Goal: Information Seeking & Learning: Learn about a topic

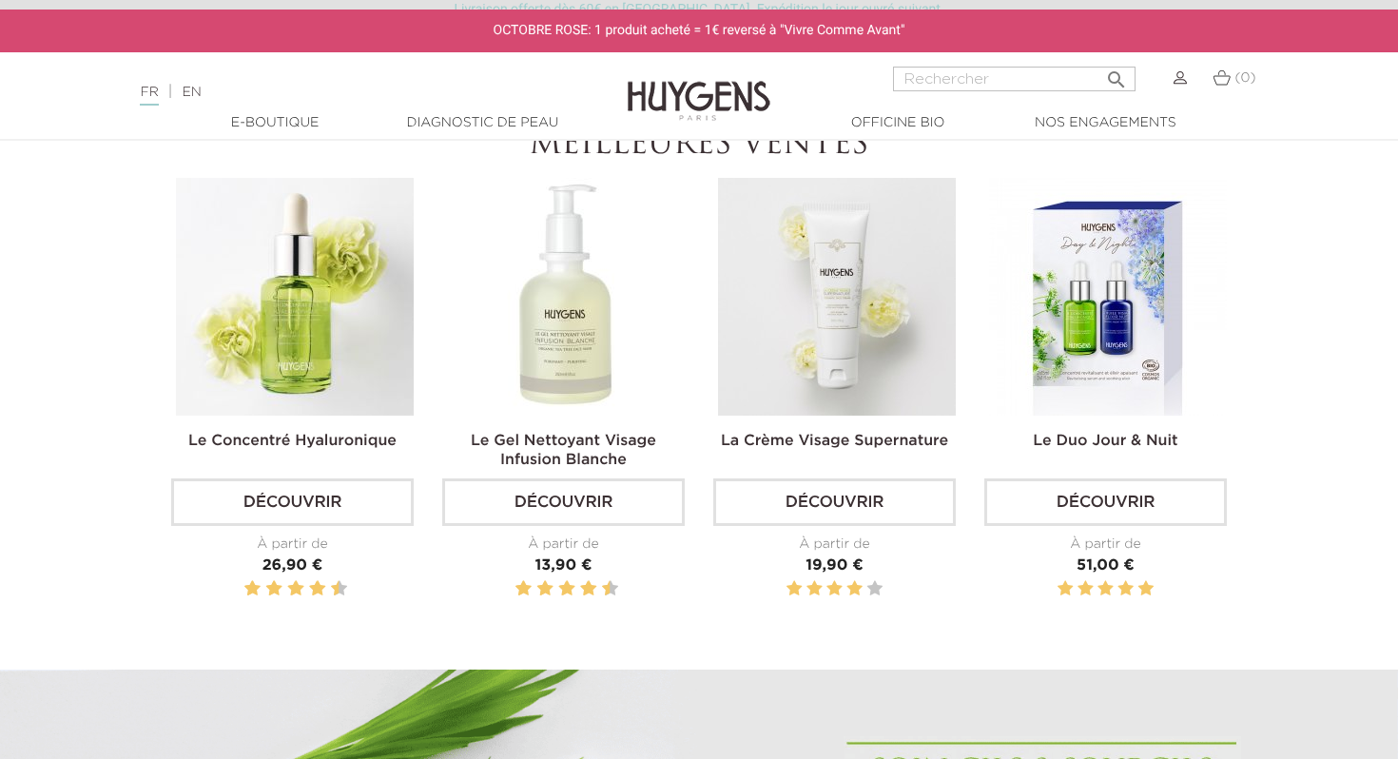
scroll to position [637, 0]
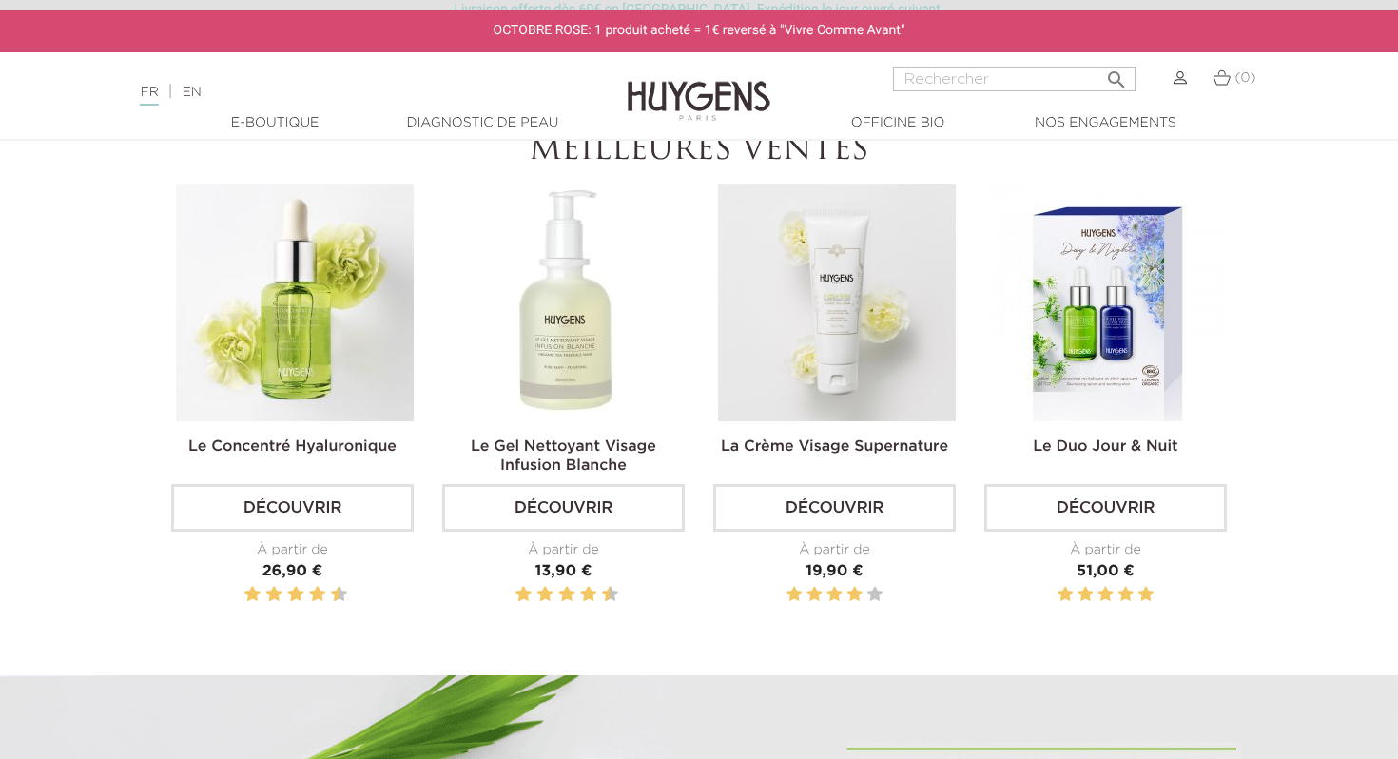
click at [313, 299] on img at bounding box center [295, 302] width 238 height 238
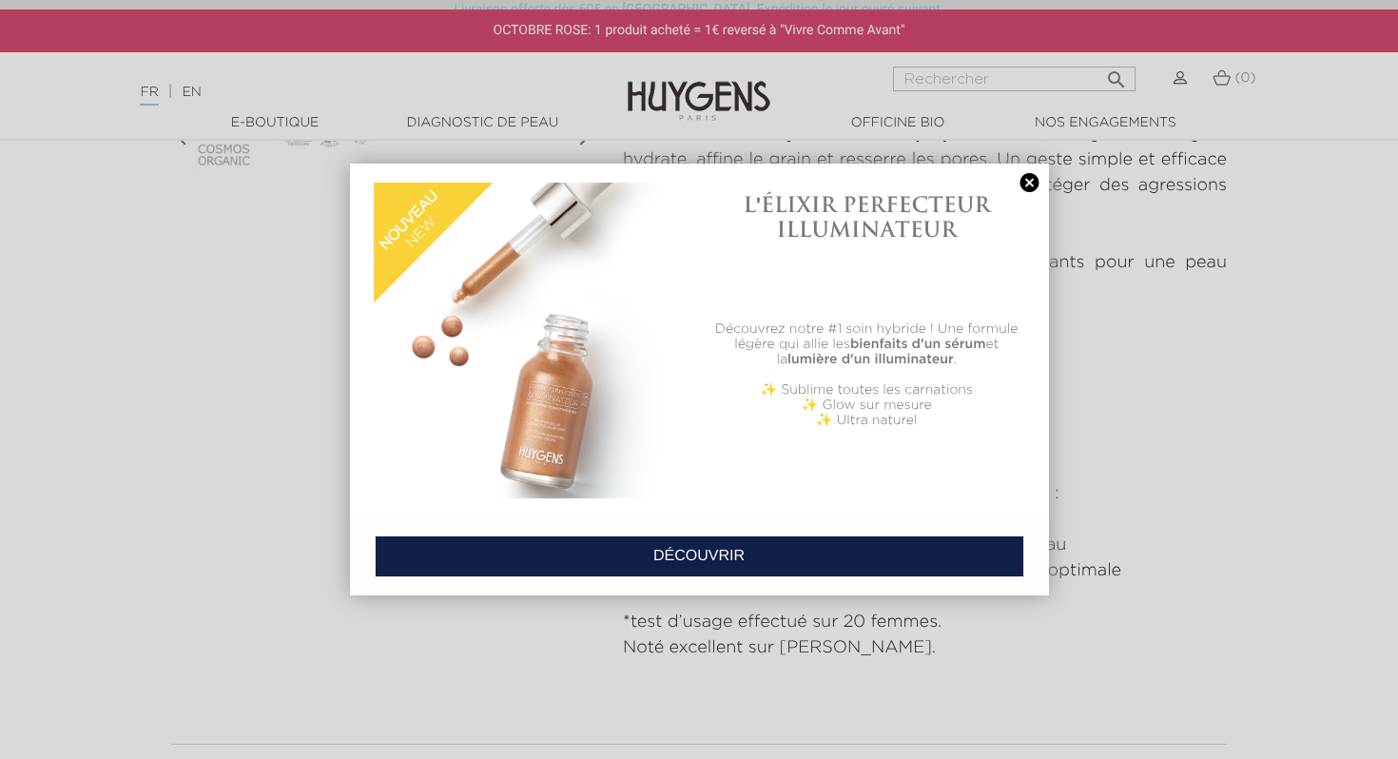
scroll to position [834, 0]
click at [1018, 183] on link at bounding box center [1029, 183] width 27 height 20
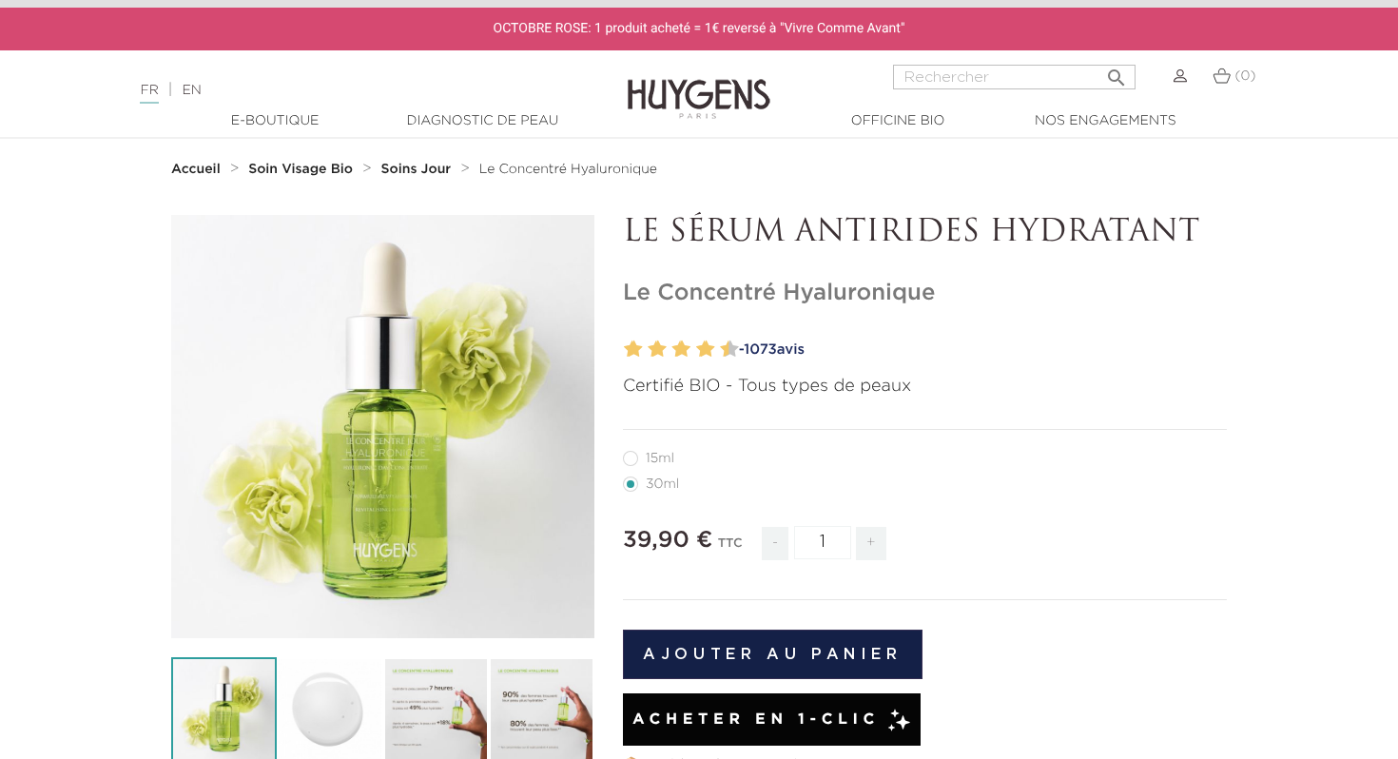
scroll to position [0, 0]
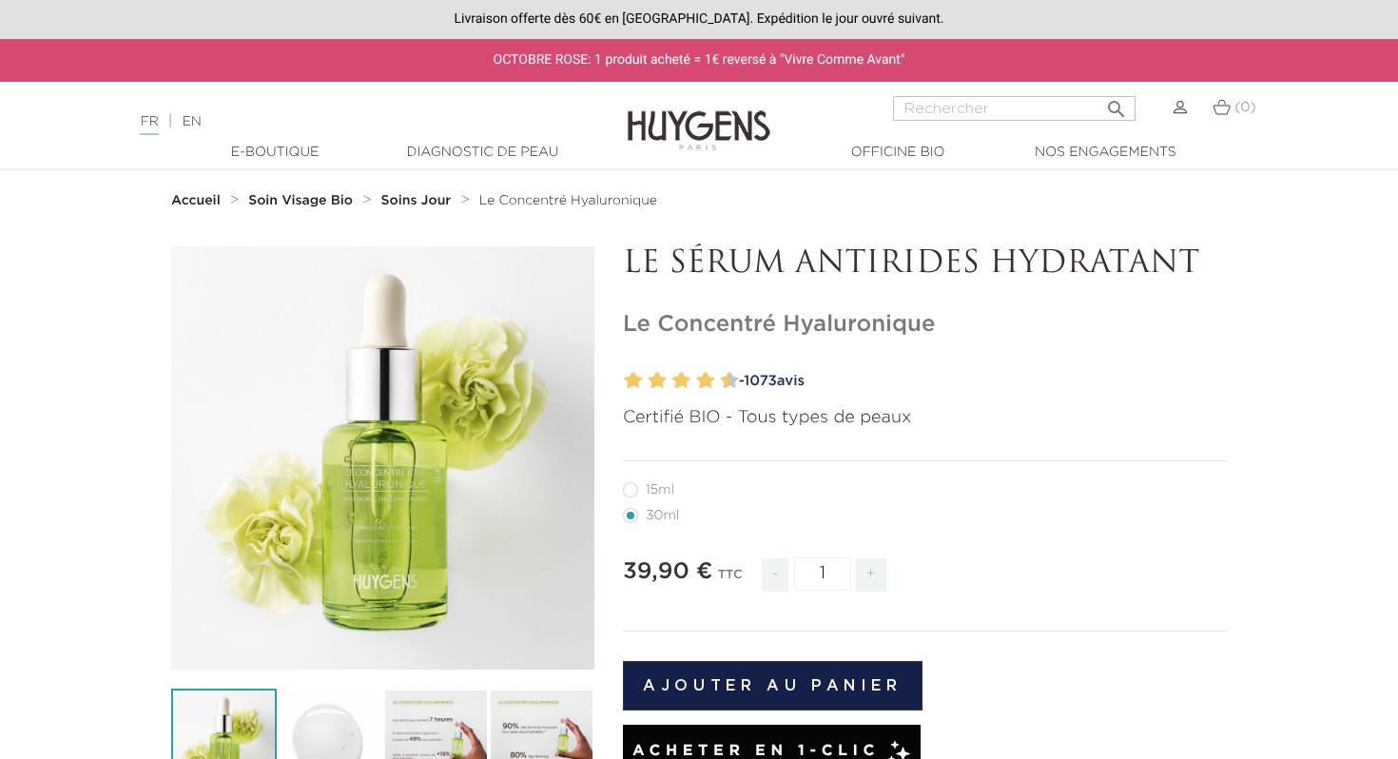
click at [303, 194] on strong "Soin Visage Bio" at bounding box center [300, 200] width 105 height 13
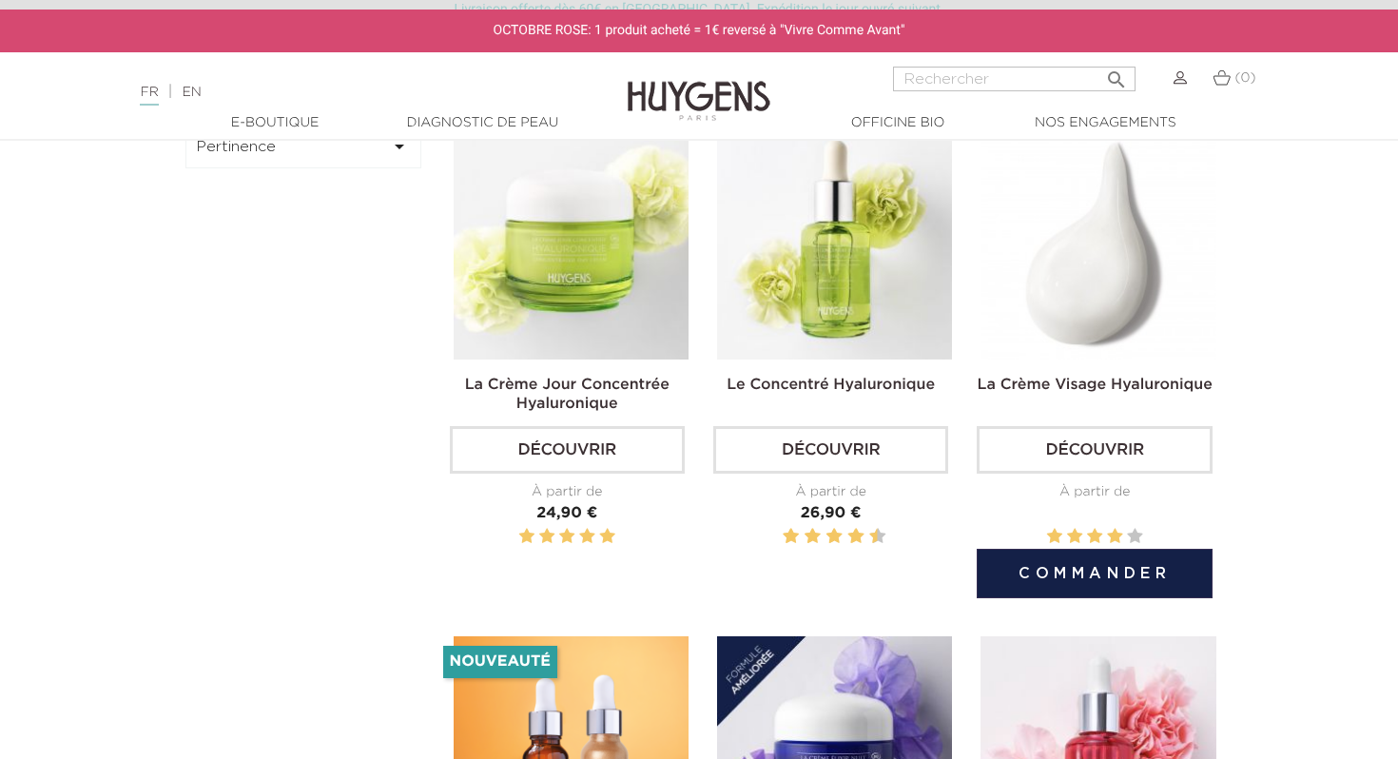
scroll to position [670, 0]
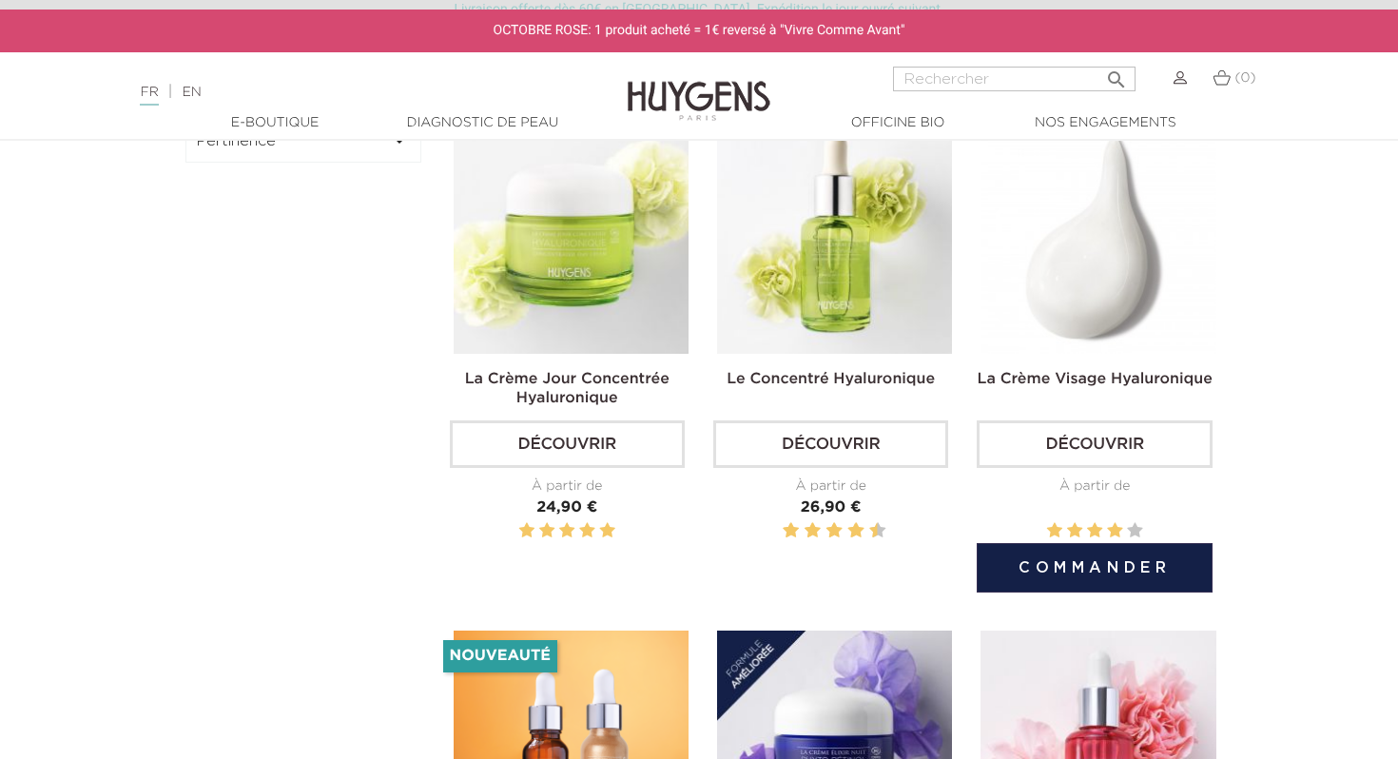
click at [1093, 261] on img at bounding box center [1097, 236] width 235 height 235
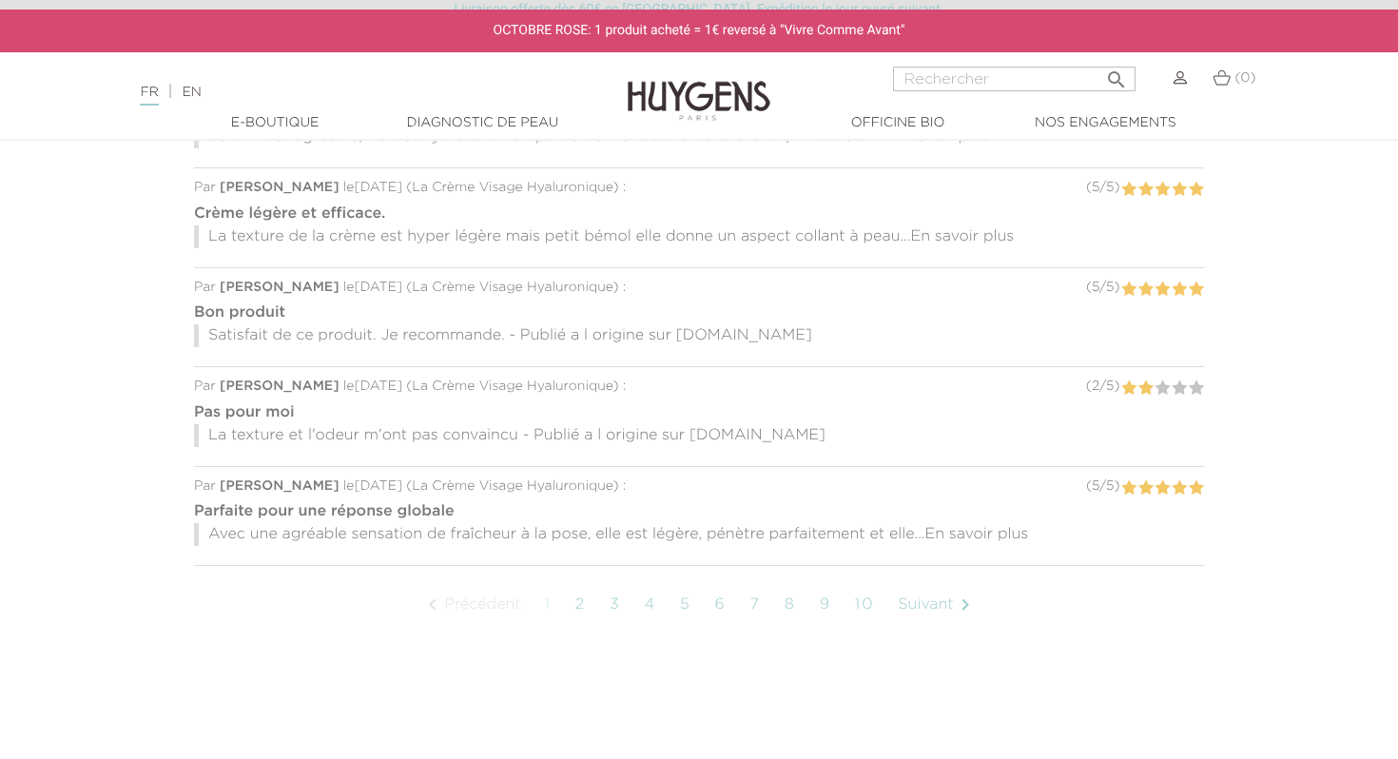
scroll to position [1722, 0]
click at [639, 613] on link "4" at bounding box center [650, 603] width 31 height 48
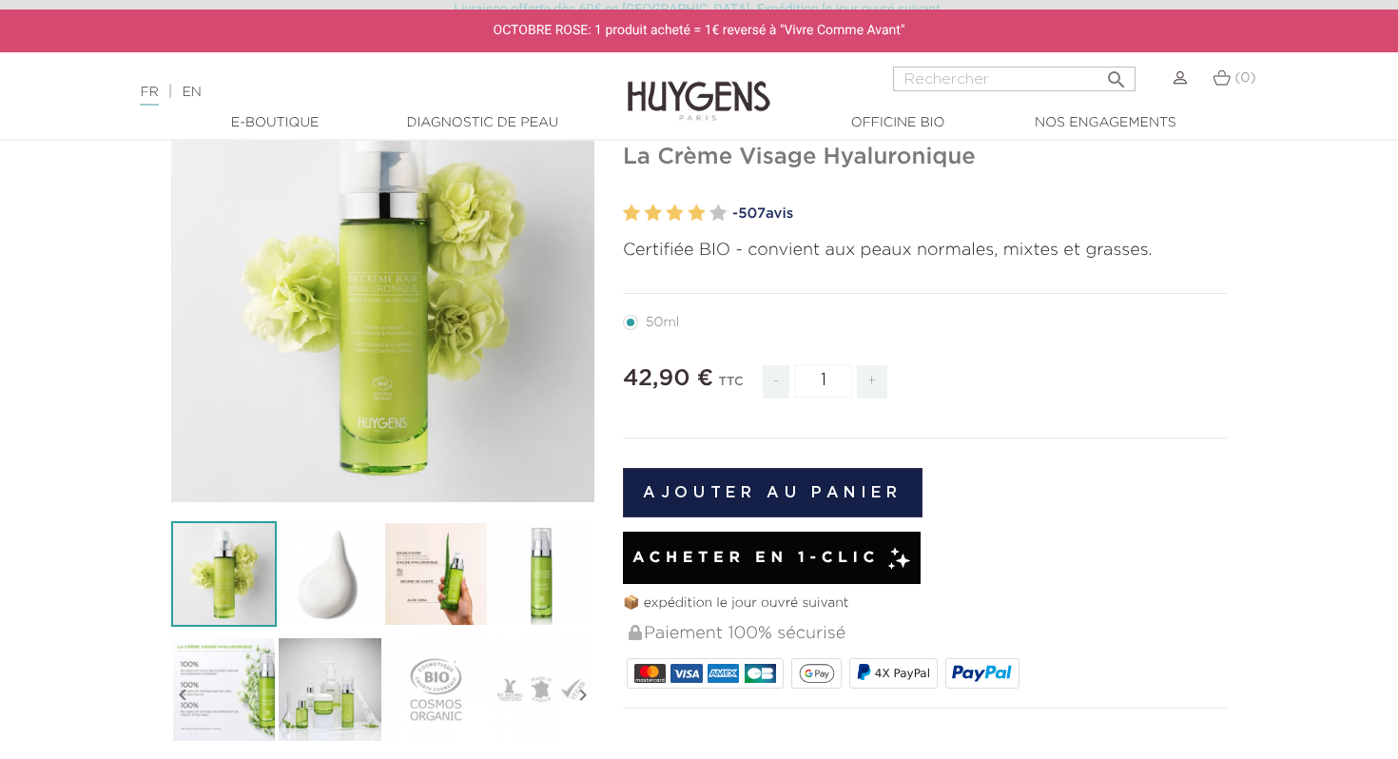
scroll to position [222, 0]
